Goal: Check status: Check status

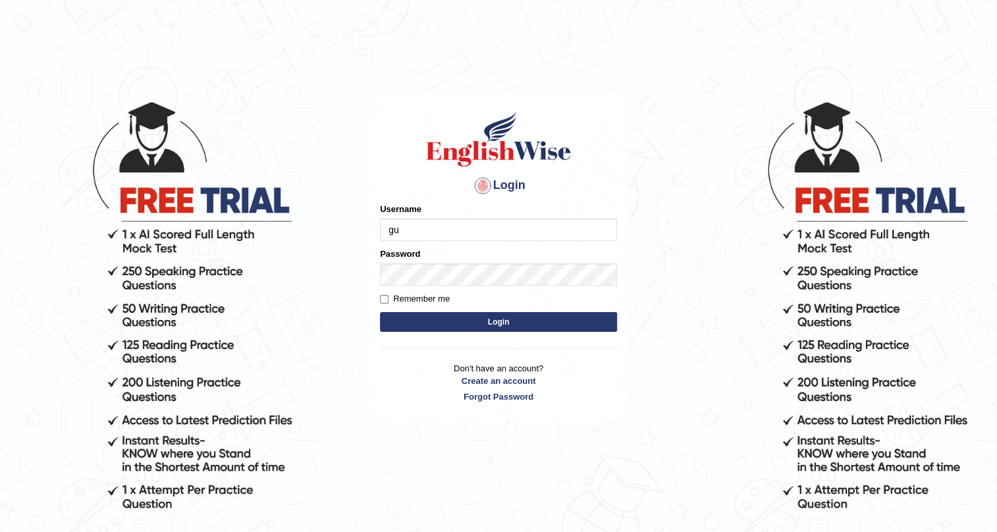
type input "g"
type input "Gulser"
click at [459, 318] on button "Login" at bounding box center [498, 322] width 237 height 20
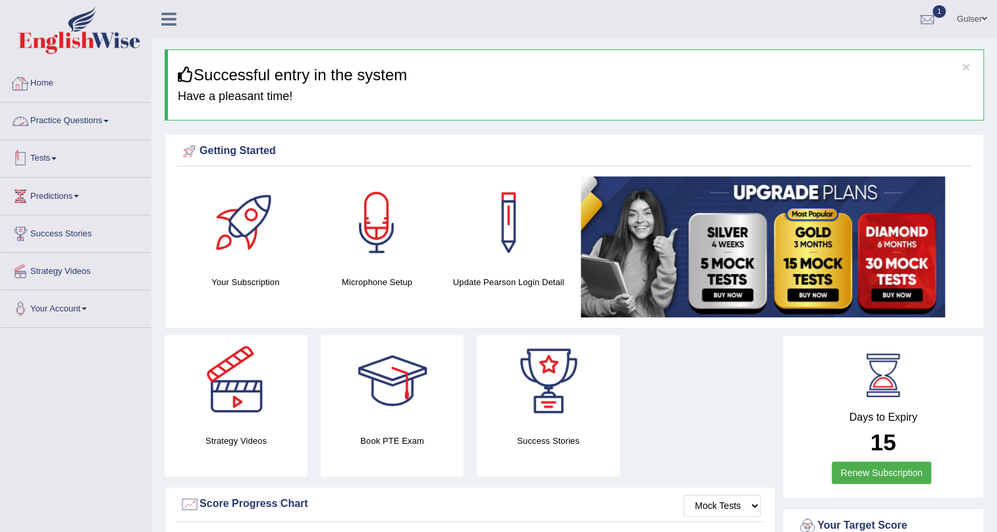
click at [61, 153] on link "Tests" at bounding box center [76, 156] width 150 height 33
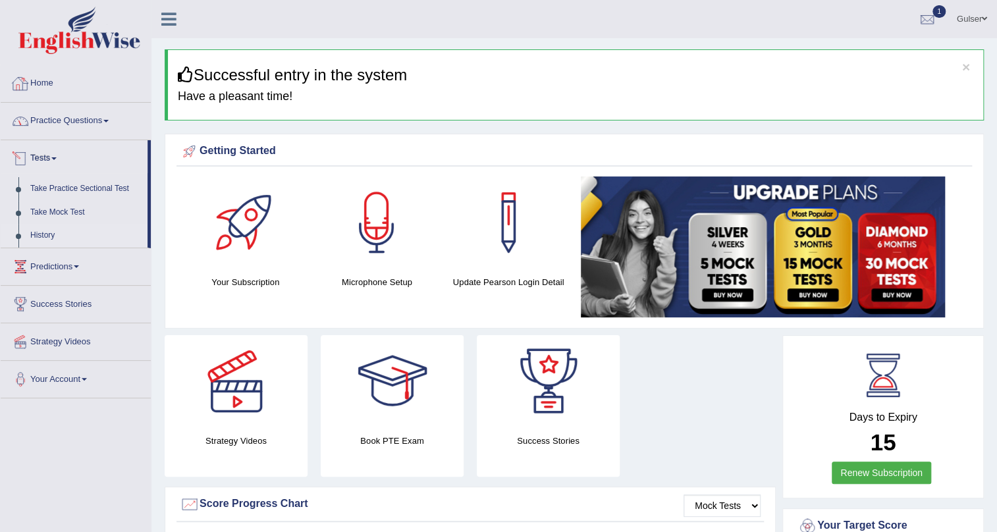
click at [40, 233] on link "History" at bounding box center [85, 236] width 123 height 24
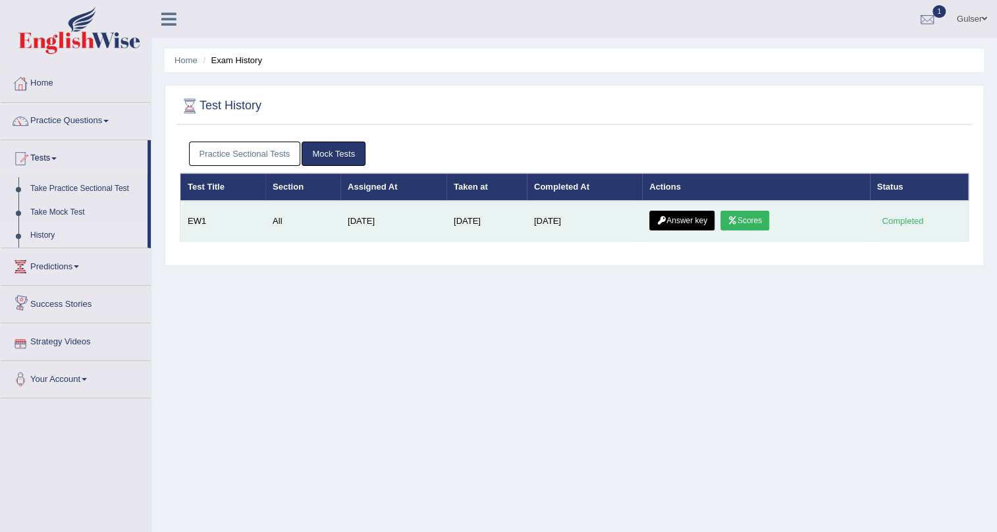
click at [738, 221] on icon at bounding box center [733, 221] width 10 height 8
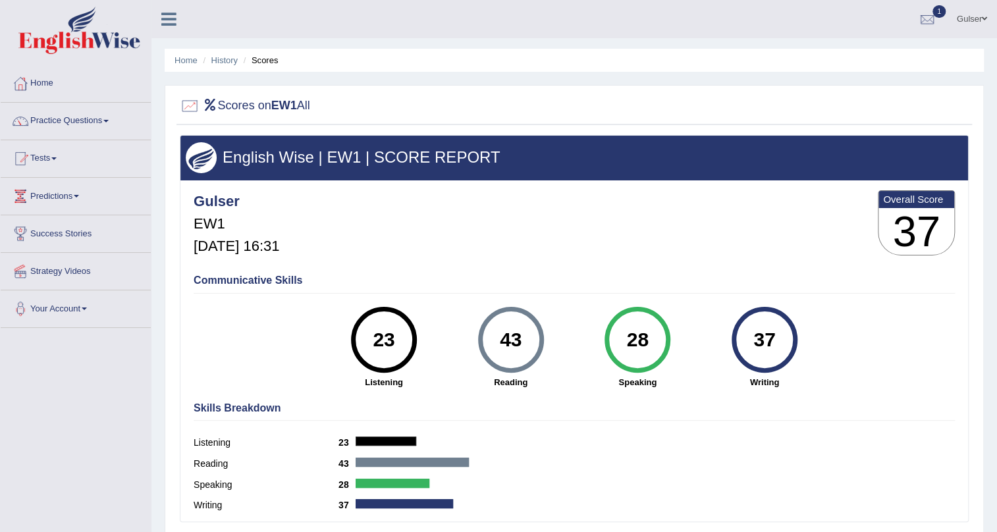
click at [202, 57] on li "History" at bounding box center [219, 60] width 38 height 13
click at [222, 61] on link "History" at bounding box center [224, 60] width 26 height 10
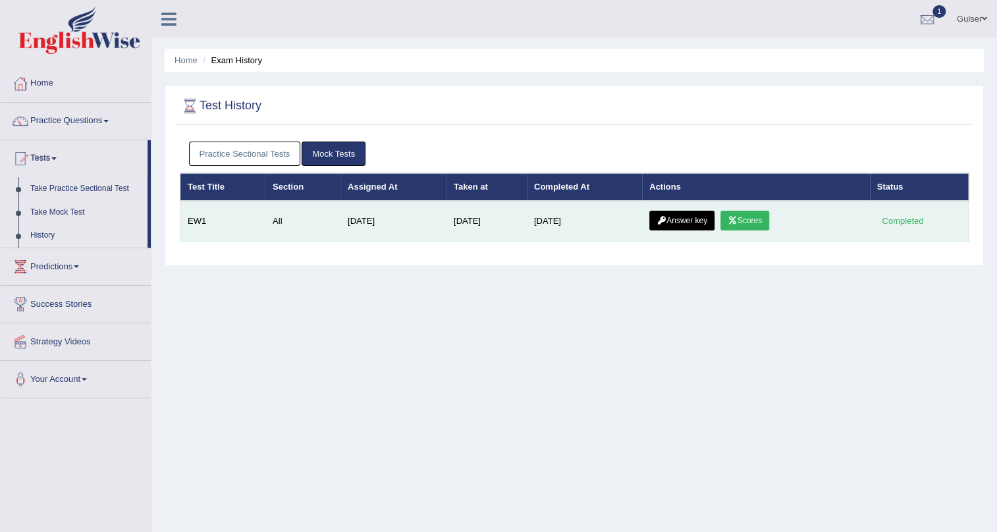
click at [694, 222] on link "Answer key" at bounding box center [682, 221] width 65 height 20
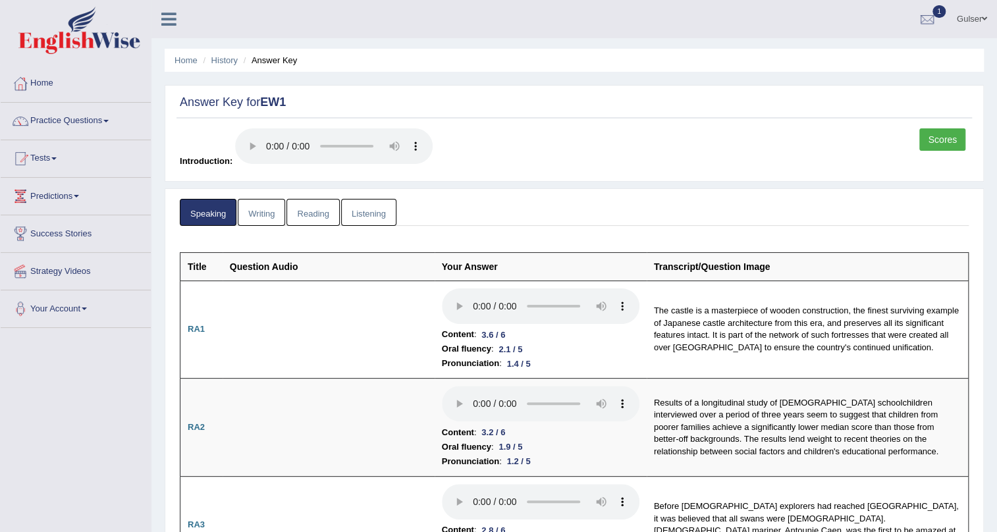
click at [271, 211] on link "Writing" at bounding box center [261, 212] width 47 height 27
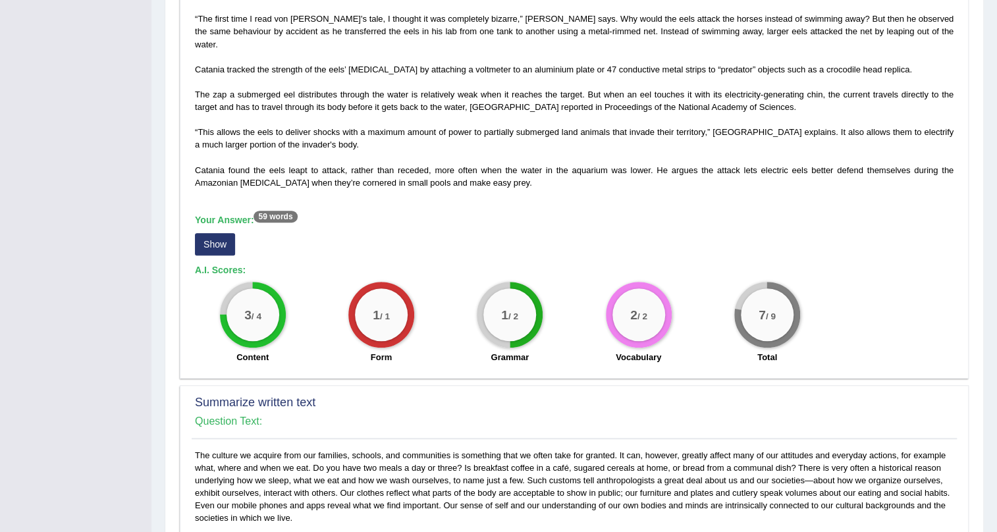
scroll to position [419, 0]
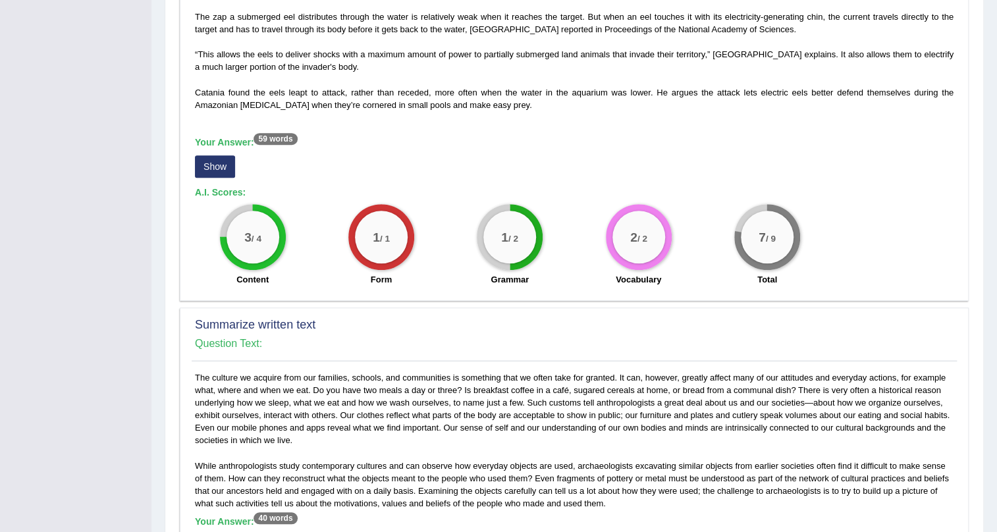
click at [209, 155] on button "Show" at bounding box center [215, 166] width 40 height 22
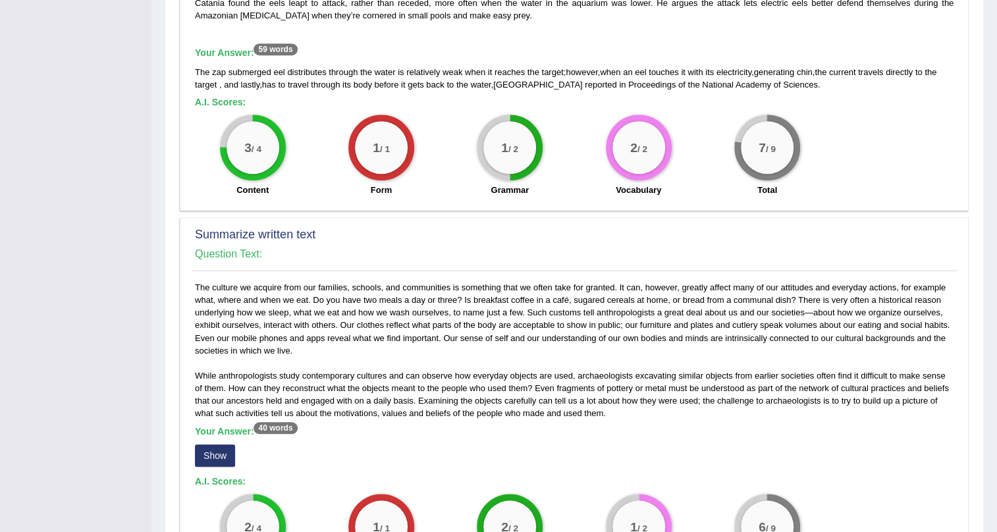
scroll to position [539, 0]
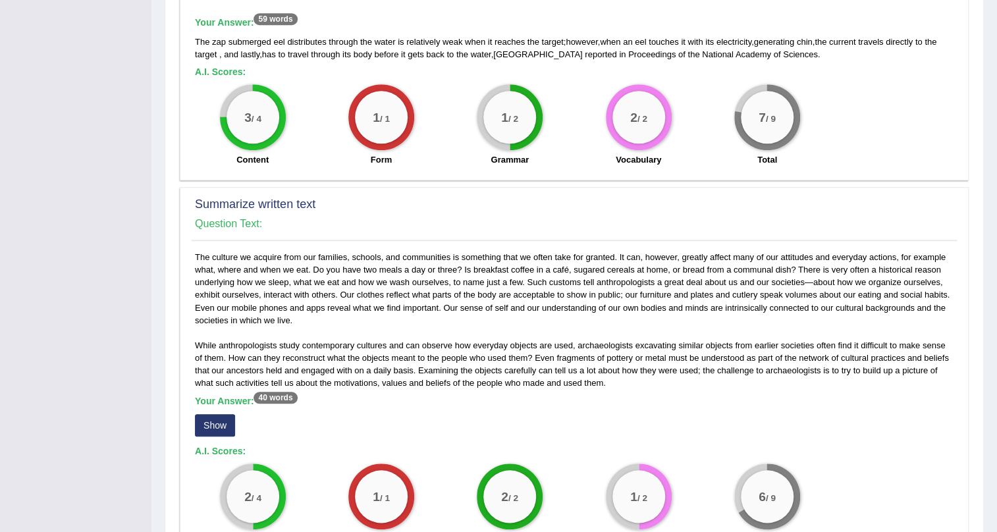
click at [222, 414] on button "Show" at bounding box center [215, 425] width 40 height 22
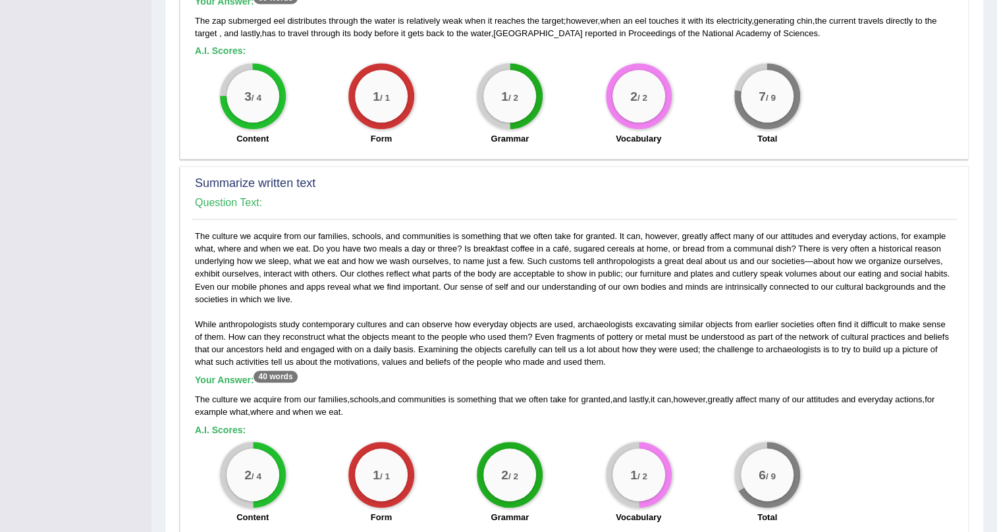
scroll to position [599, 0]
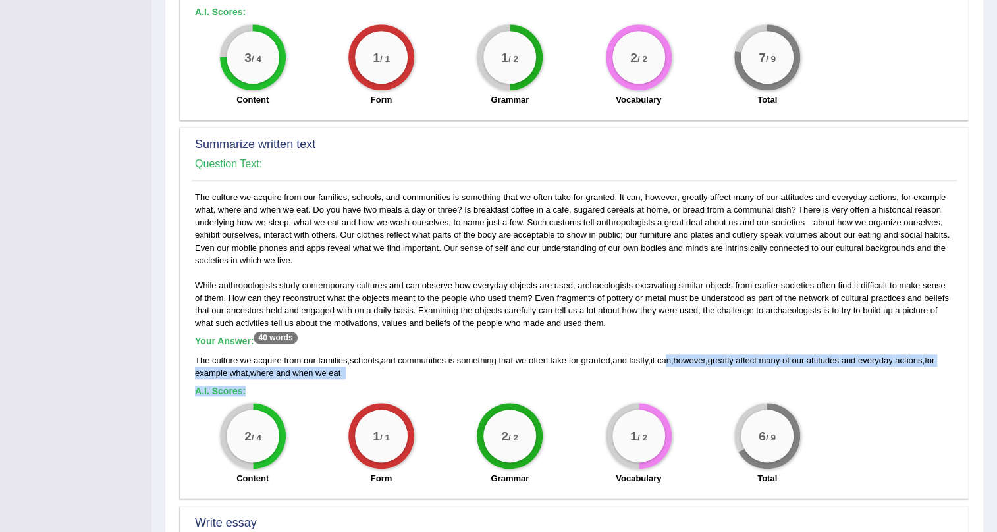
drag, startPoint x: 675, startPoint y: 347, endPoint x: 750, endPoint y: 382, distance: 83.4
click at [750, 382] on div "While anthropologists study contemporary cultures and can observe how everyday …" at bounding box center [575, 341] width 766 height 301
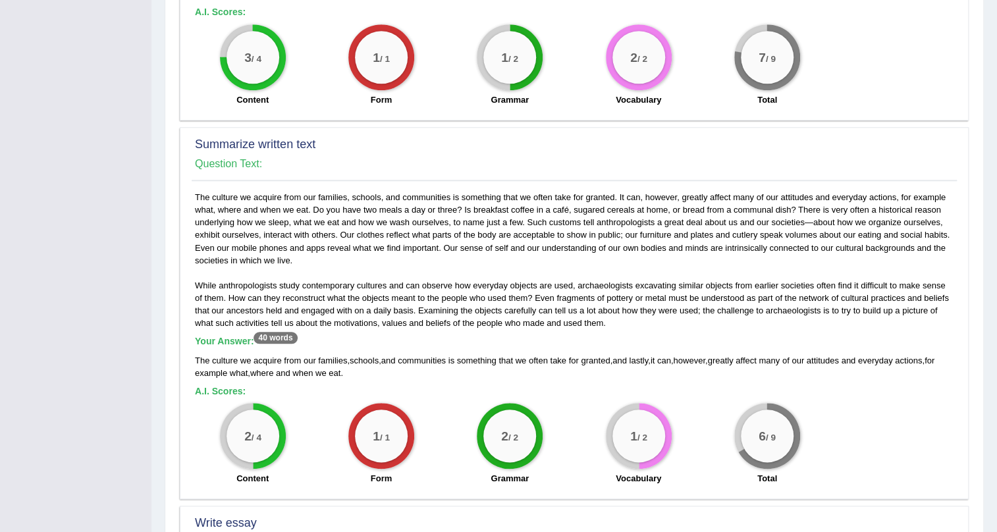
click at [839, 412] on div "2 / 4 Content 1 / 1 Form 2 / 2 Grammar 1 / 2 Vocabulary 6 / 9 Total" at bounding box center [574, 445] width 772 height 85
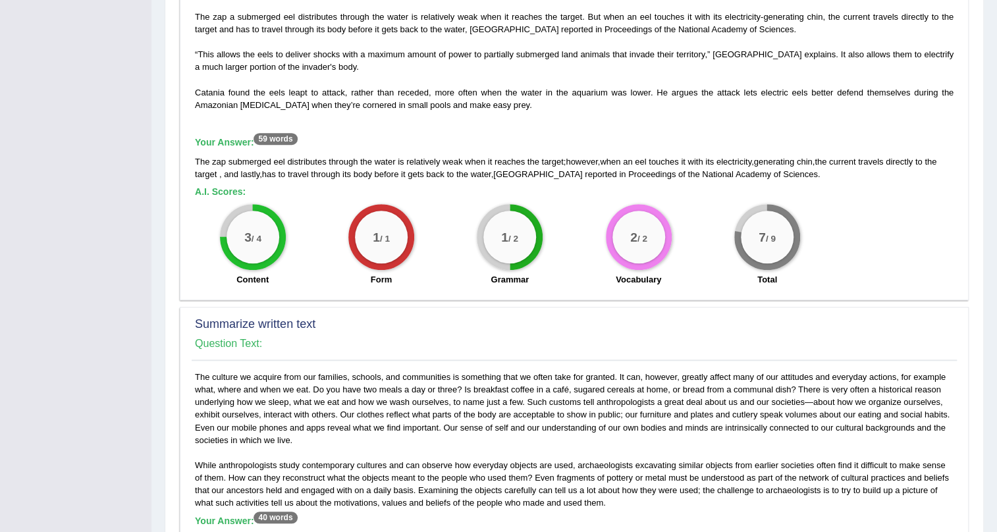
scroll to position [539, 0]
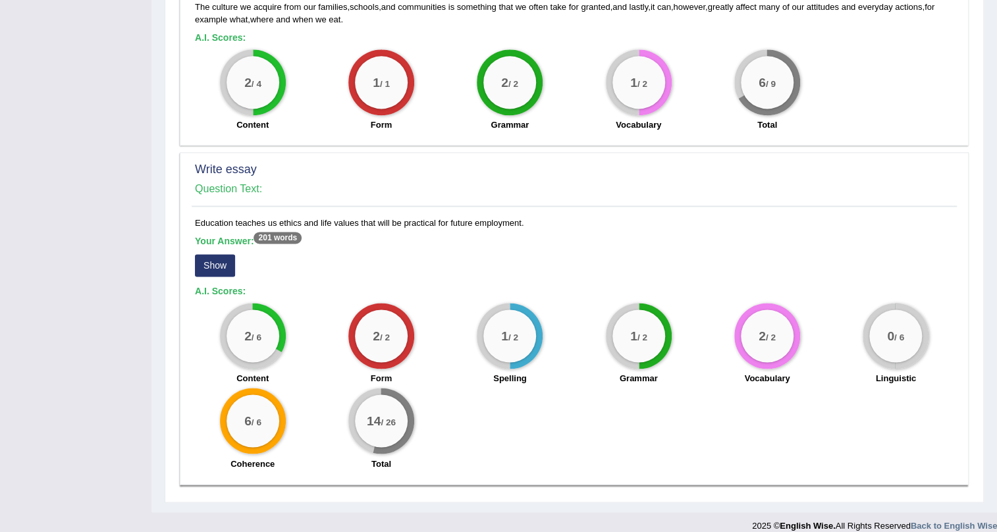
click at [218, 254] on button "Show" at bounding box center [215, 265] width 40 height 22
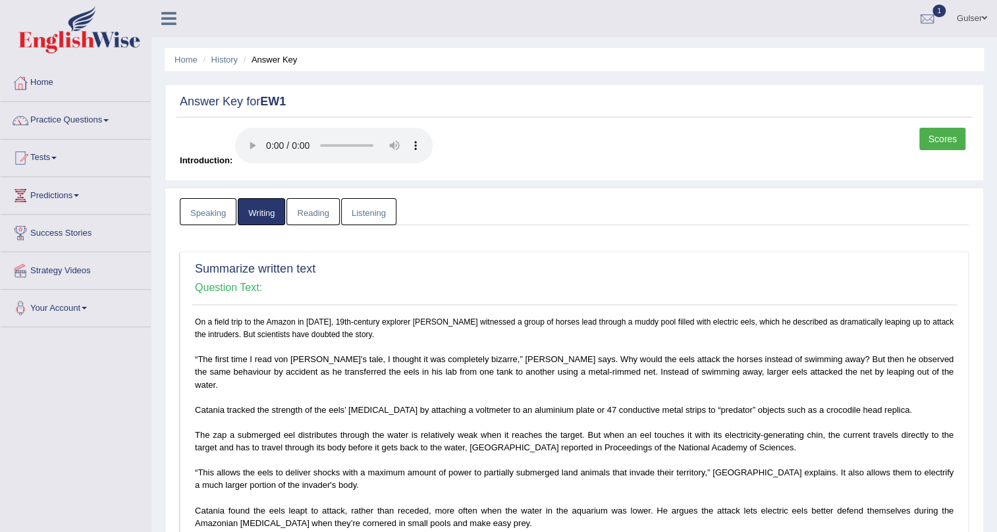
scroll to position [0, 0]
click at [378, 205] on link "Listening" at bounding box center [368, 212] width 55 height 27
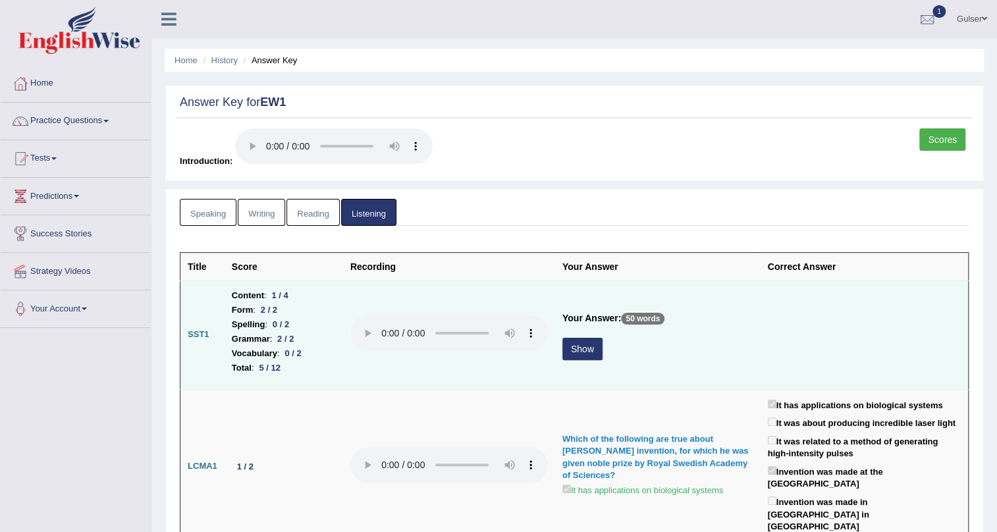
click at [577, 346] on button "Show" at bounding box center [583, 349] width 40 height 22
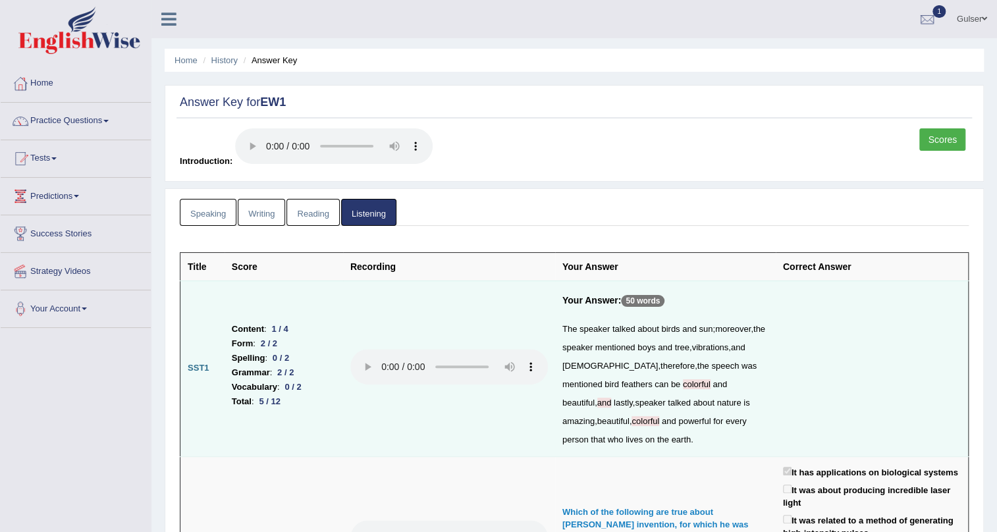
click at [315, 216] on link "Reading" at bounding box center [313, 212] width 53 height 27
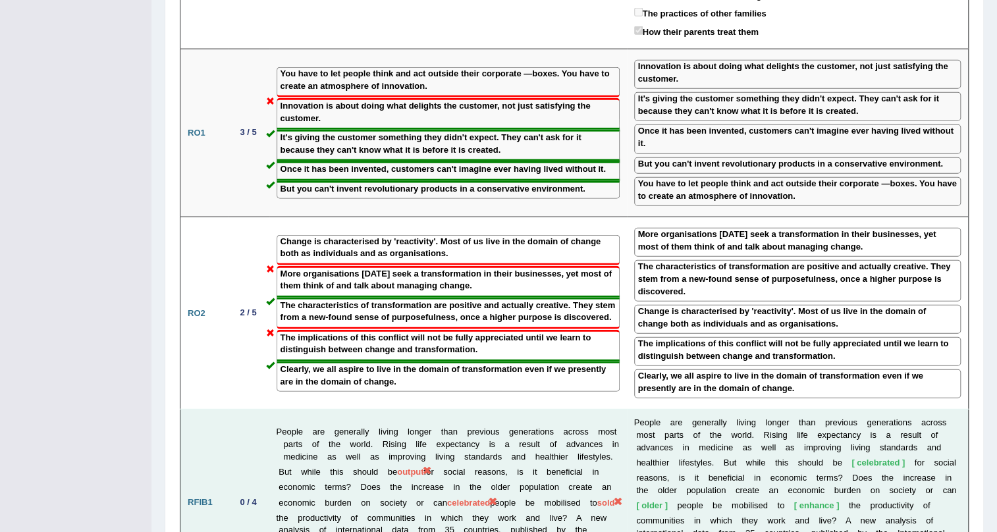
scroll to position [2096, 0]
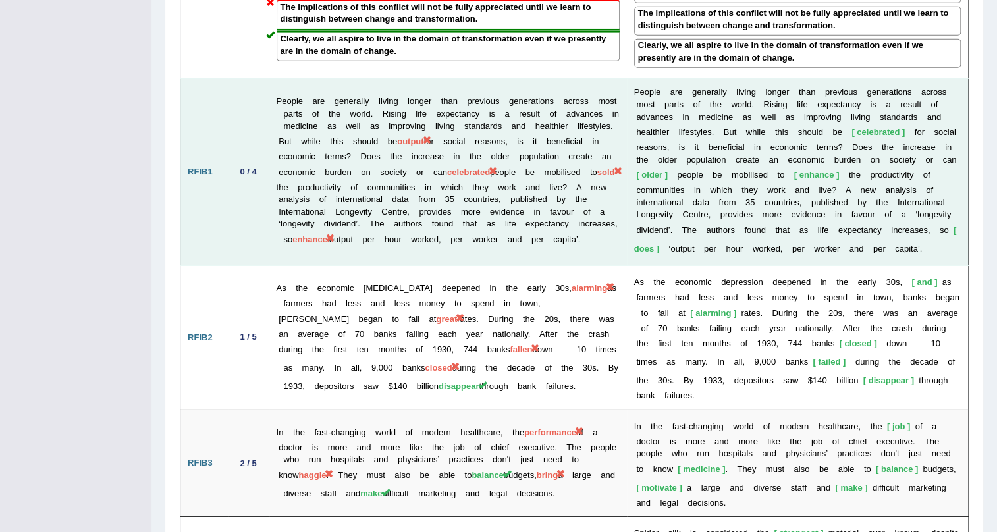
click at [424, 136] on span "output" at bounding box center [410, 141] width 26 height 10
drag, startPoint x: 474, startPoint y: 85, endPoint x: 497, endPoint y: 98, distance: 26.8
click at [497, 98] on td "People are generally living longer than previous generations across most parts …" at bounding box center [448, 172] width 358 height 187
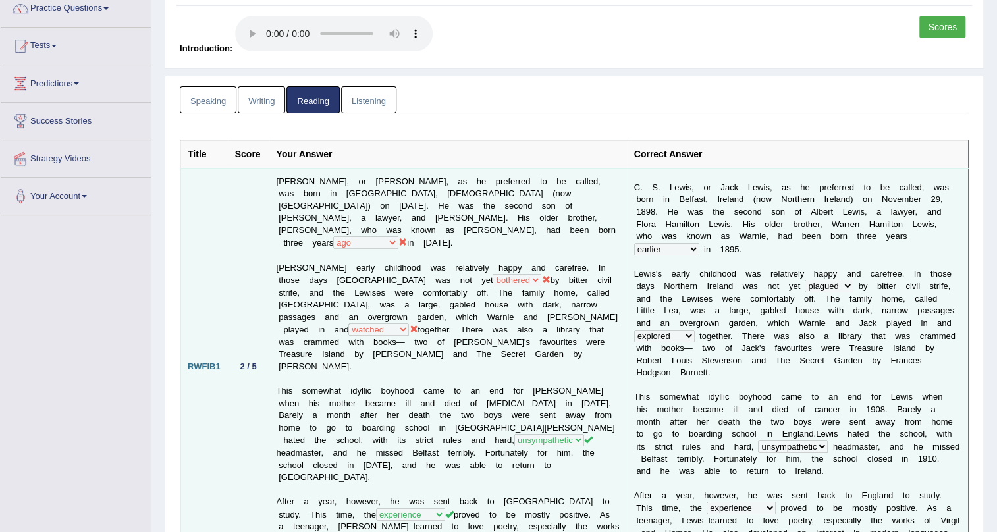
scroll to position [0, 0]
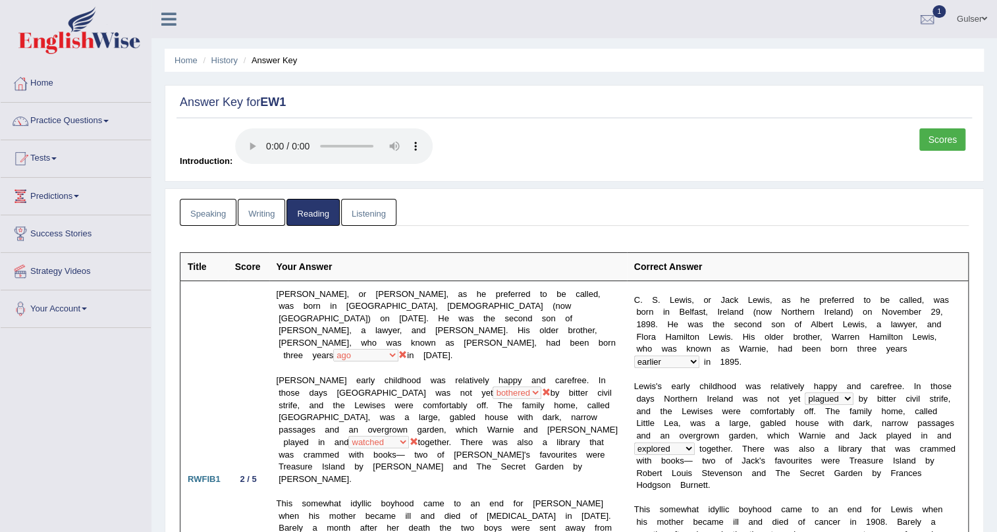
click at [221, 216] on link "Speaking" at bounding box center [208, 212] width 57 height 27
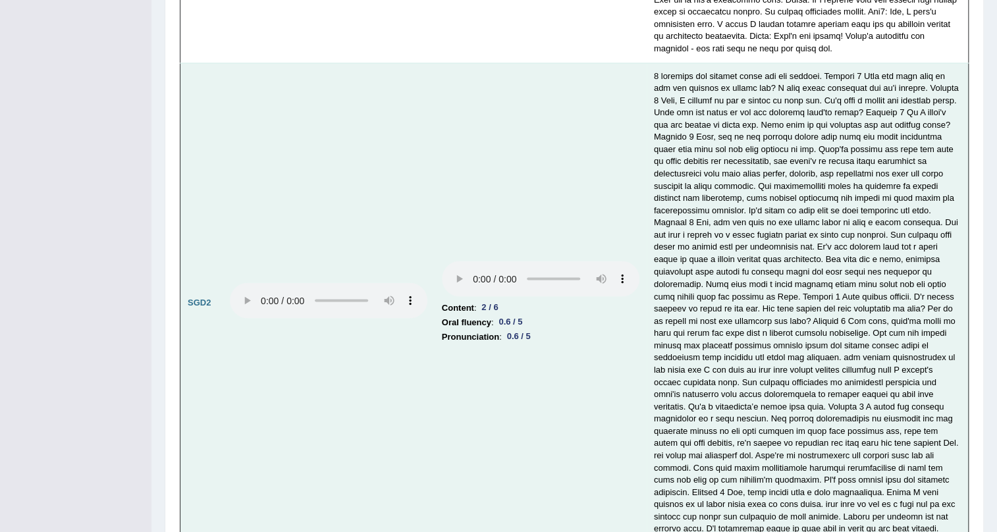
scroll to position [4084, 0]
